Goal: Task Accomplishment & Management: Manage account settings

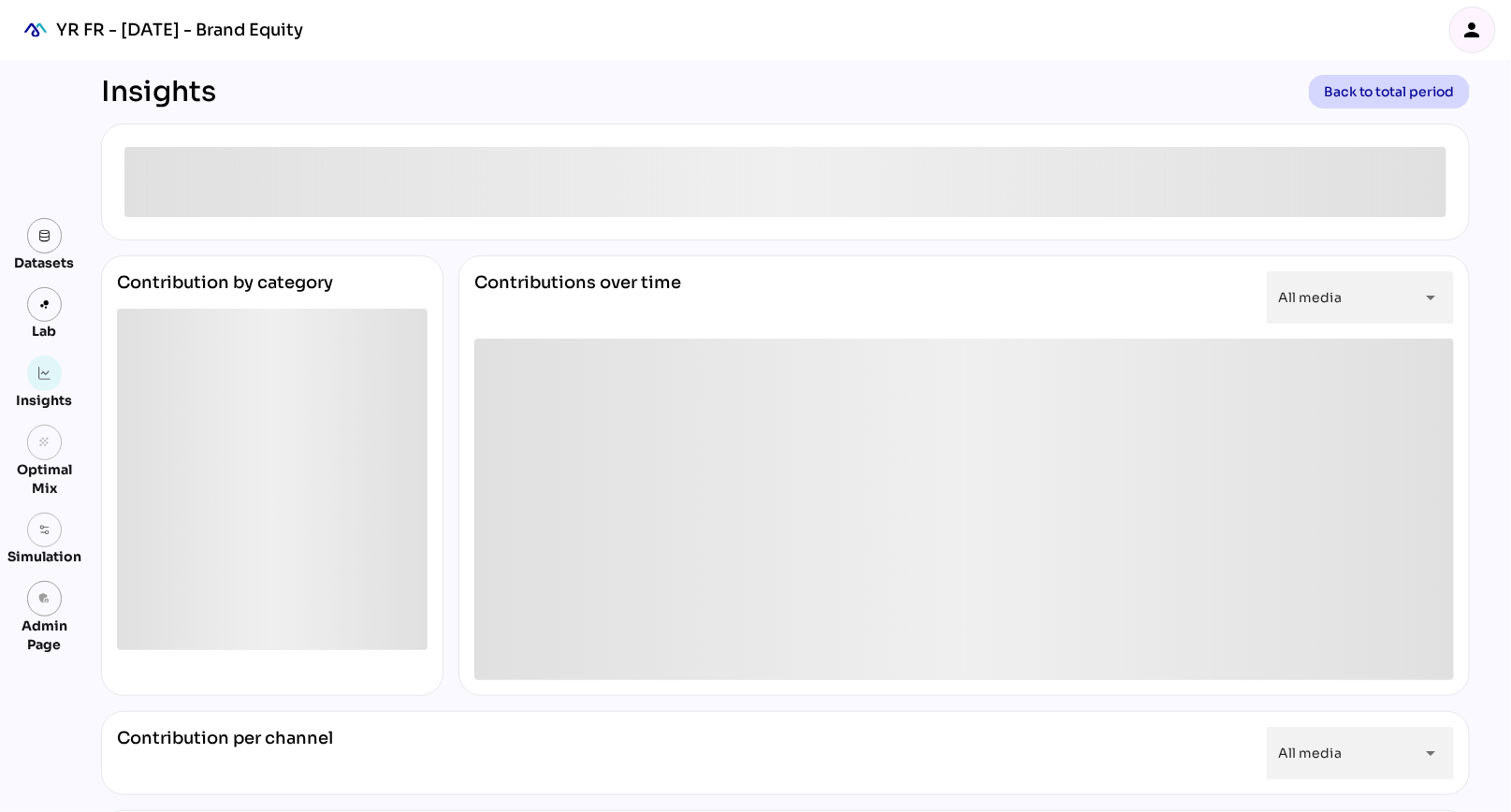
click at [1468, 37] on icon "person" at bounding box center [1472, 29] width 22 height 22
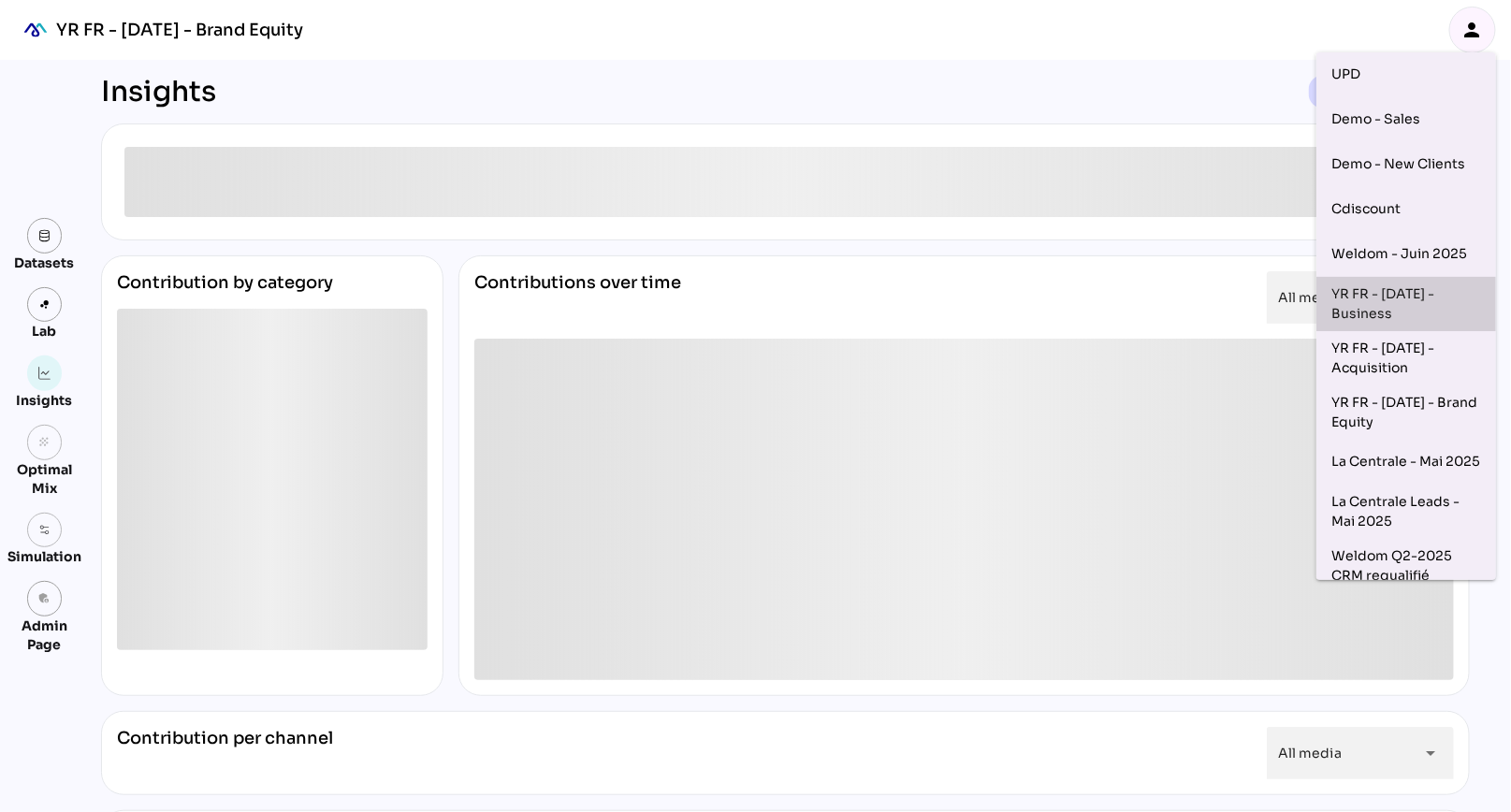
click at [1406, 298] on div "YR FR - [DATE] - Business" at bounding box center [1406, 304] width 150 height 39
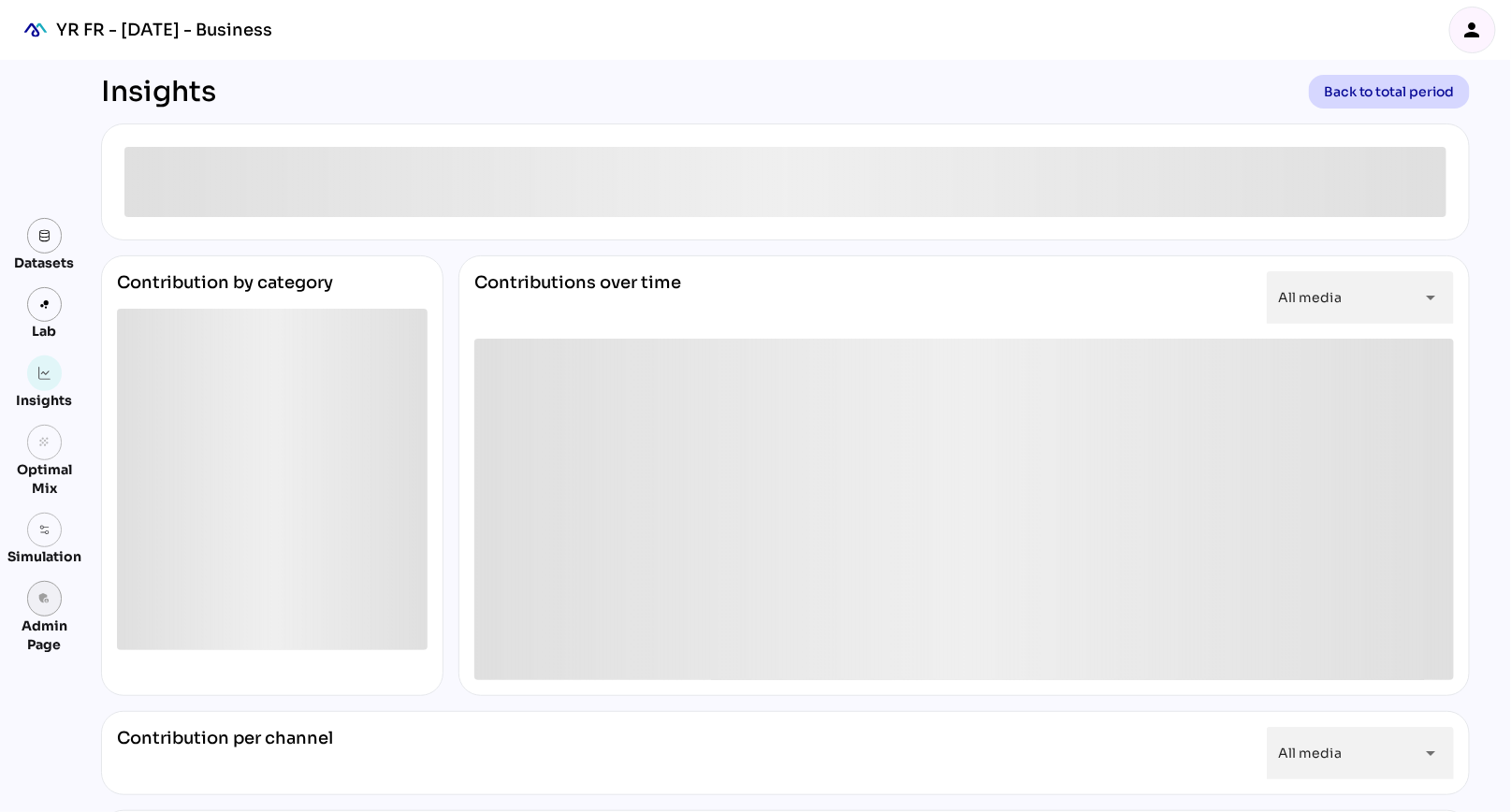
click at [44, 602] on icon "admin_panel_settings" at bounding box center [44, 598] width 13 height 13
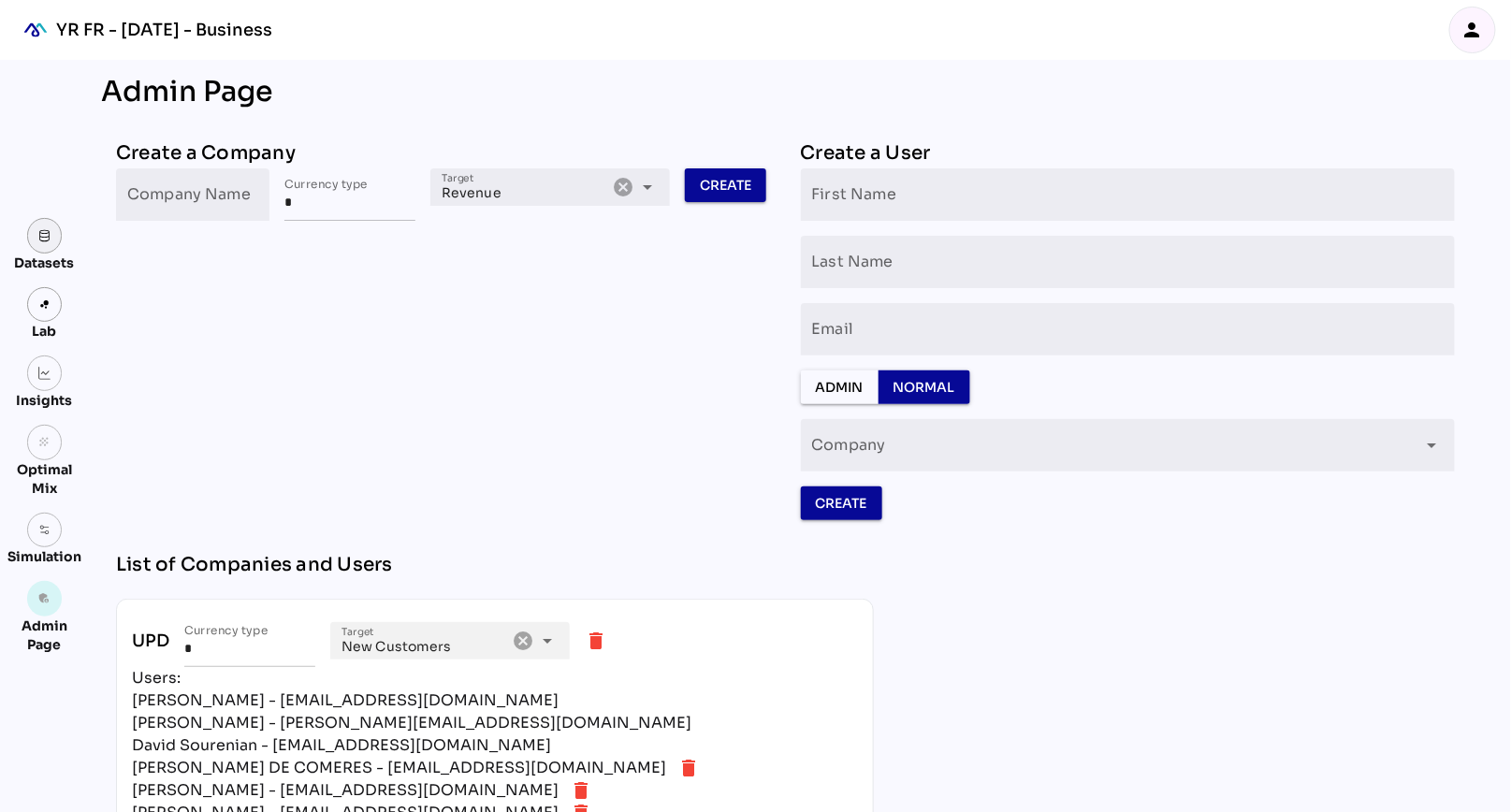
click at [43, 233] on img at bounding box center [44, 235] width 13 height 13
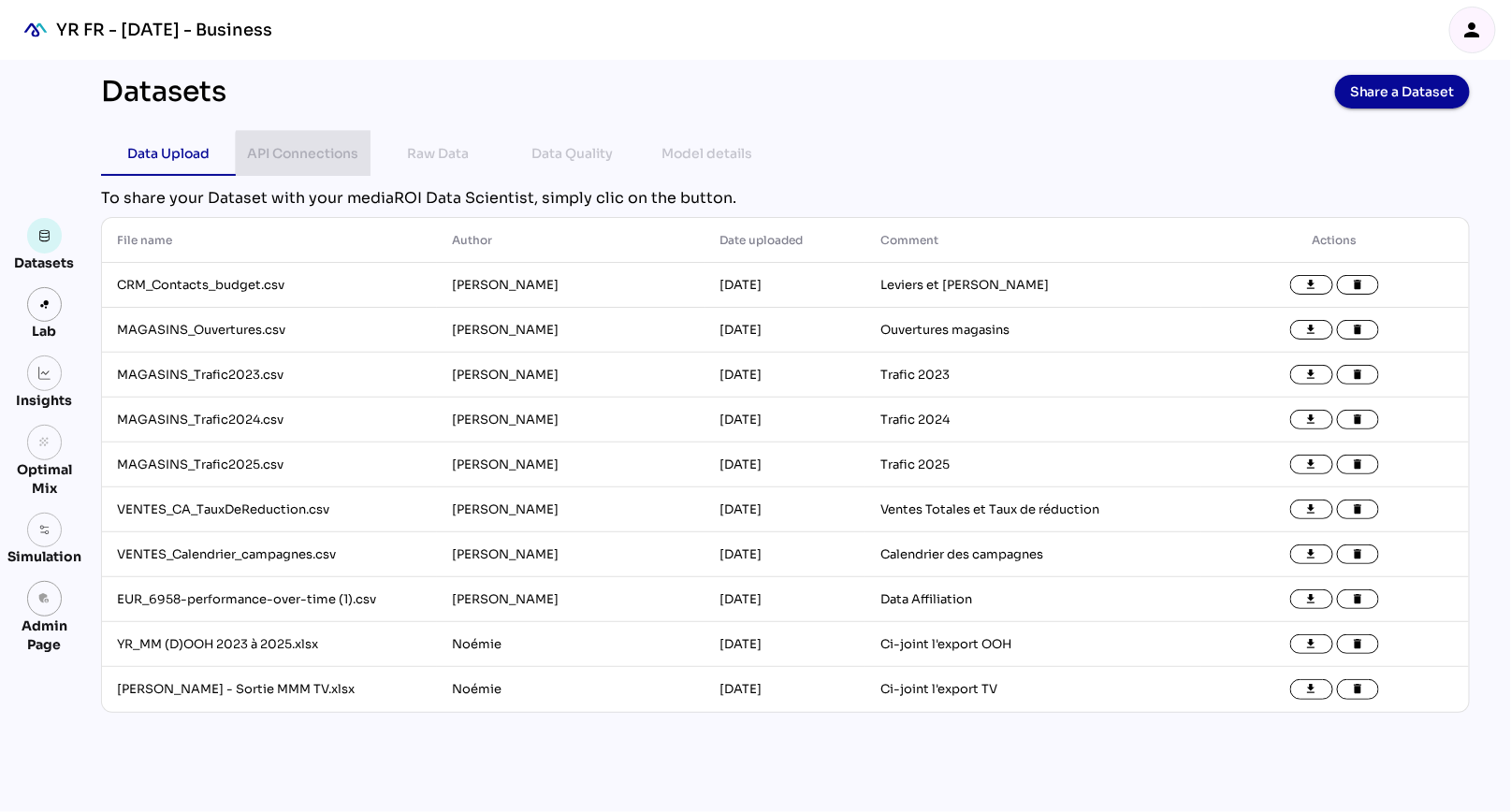
click at [335, 152] on div "API Connections" at bounding box center [303, 152] width 112 height 22
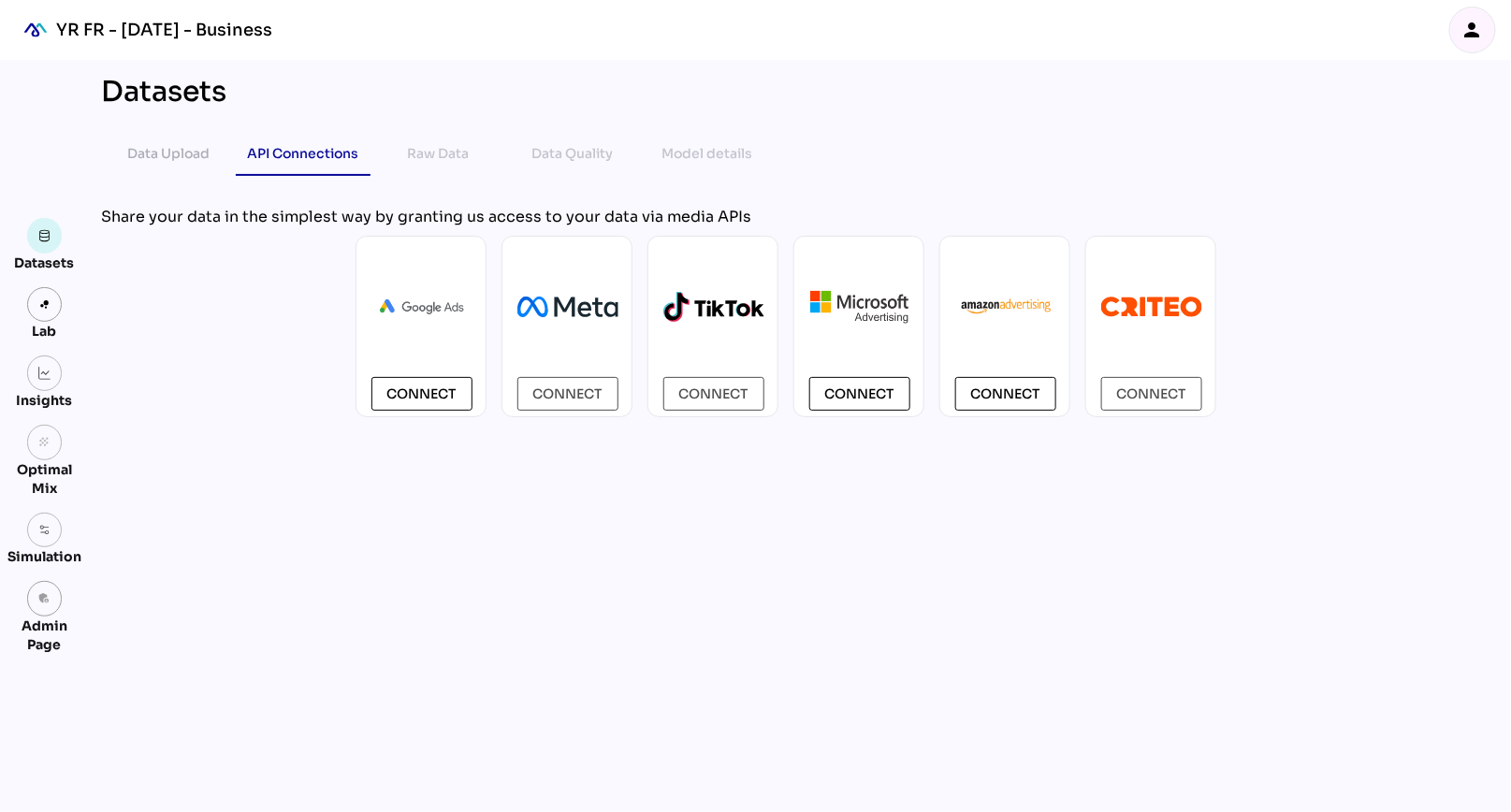
click at [830, 481] on div "Datasets Data Upload API Connections Raw Data Data Quality Model details chevro…" at bounding box center [786, 436] width 1399 height 752
